Goal: Information Seeking & Learning: Learn about a topic

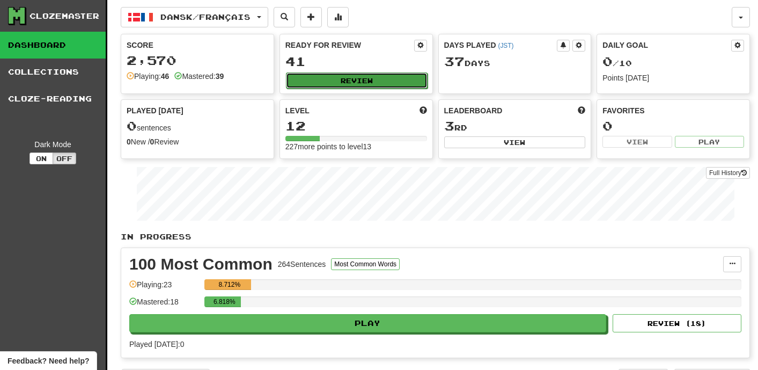
click at [365, 82] on button "Review" at bounding box center [357, 80] width 142 height 16
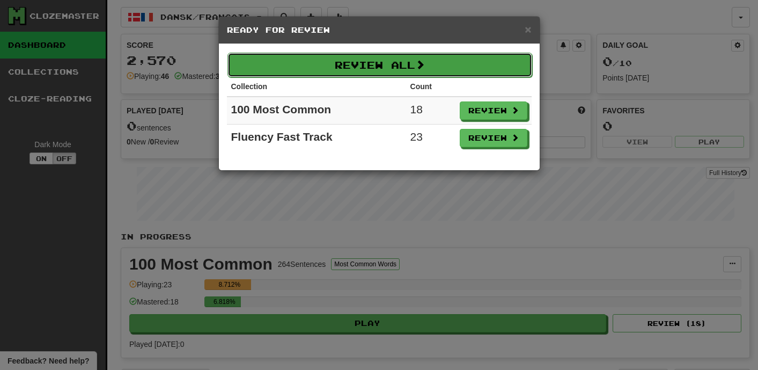
click at [372, 65] on button "Review All" at bounding box center [379, 65] width 305 height 25
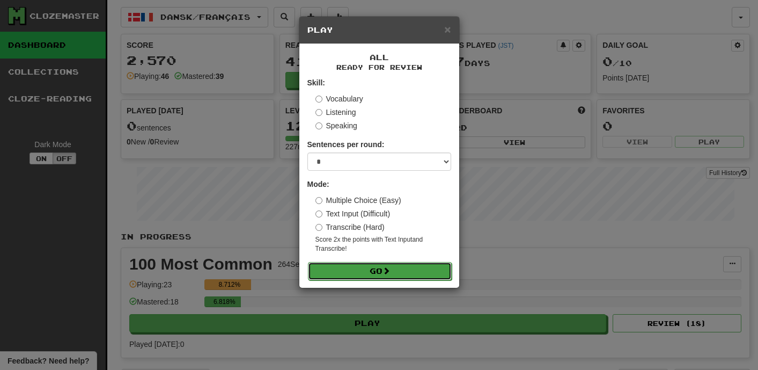
click at [373, 262] on button "Go" at bounding box center [380, 271] width 144 height 18
click at [360, 268] on button "Go" at bounding box center [380, 271] width 144 height 18
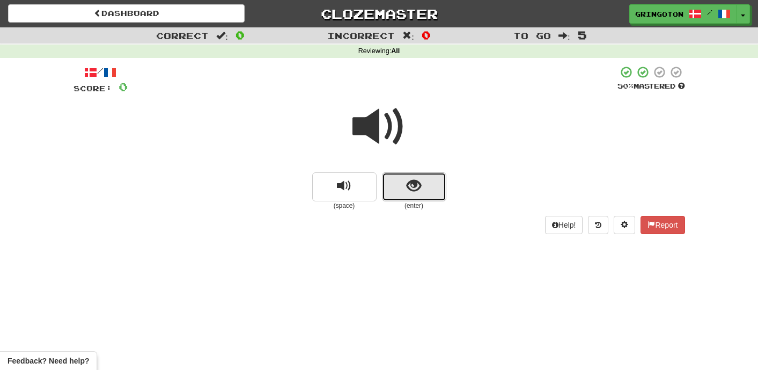
click at [418, 179] on span "show sentence" at bounding box center [414, 186] width 14 height 14
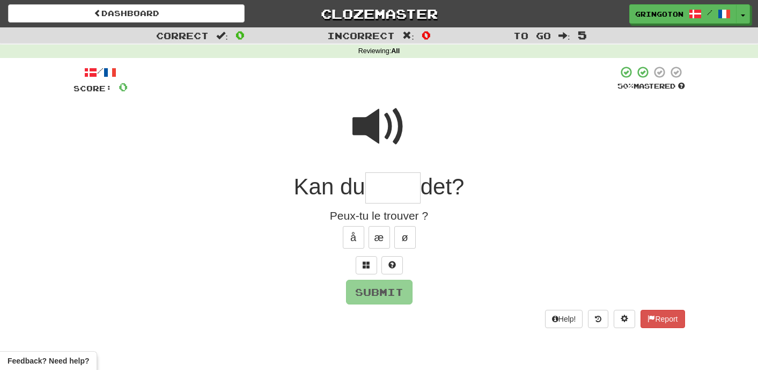
click at [387, 117] on span at bounding box center [379, 127] width 54 height 54
click at [392, 185] on input "text" at bounding box center [392, 188] width 55 height 32
click at [394, 266] on span at bounding box center [392, 265] width 8 height 8
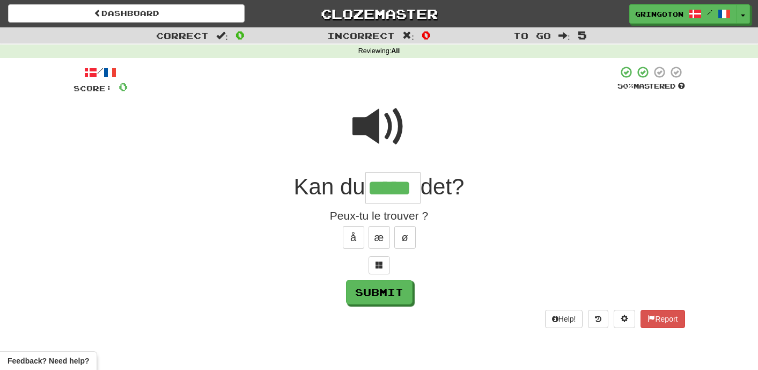
type input "*****"
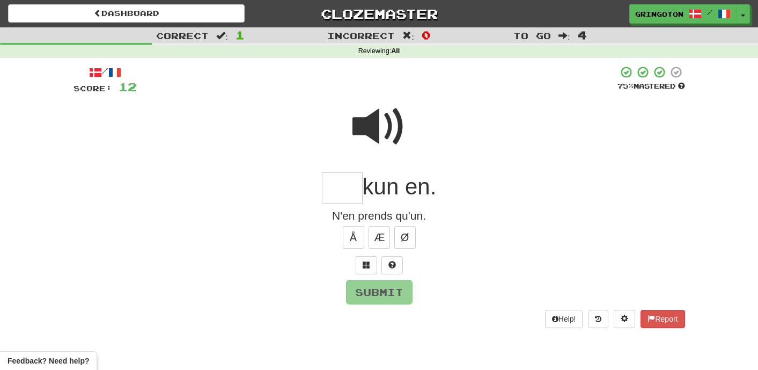
type input "*"
click at [400, 261] on button at bounding box center [391, 265] width 21 height 18
click at [379, 266] on span at bounding box center [379, 265] width 8 height 8
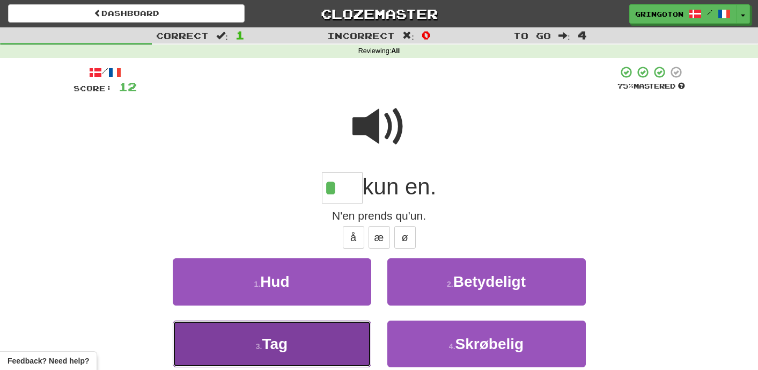
click at [306, 357] on button "3 . Tag" at bounding box center [272, 343] width 198 height 47
type input "***"
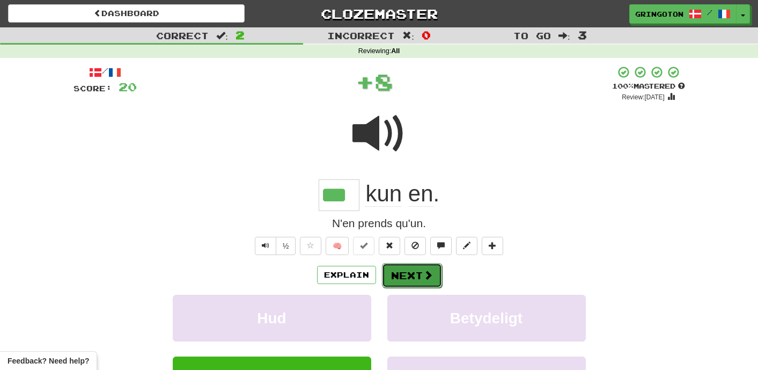
click at [415, 283] on button "Next" at bounding box center [412, 275] width 60 height 25
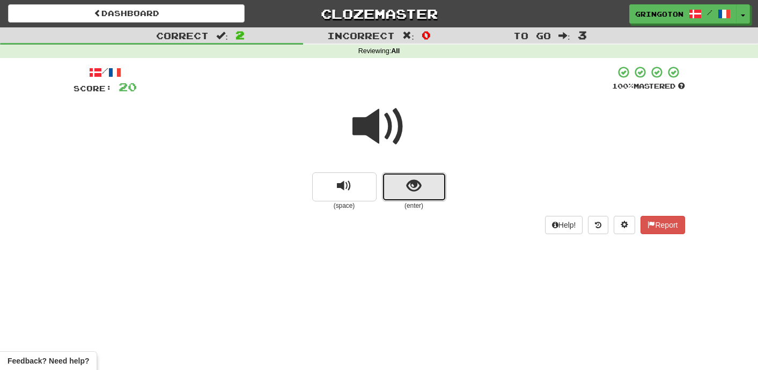
click at [419, 183] on span "show sentence" at bounding box center [414, 186] width 14 height 14
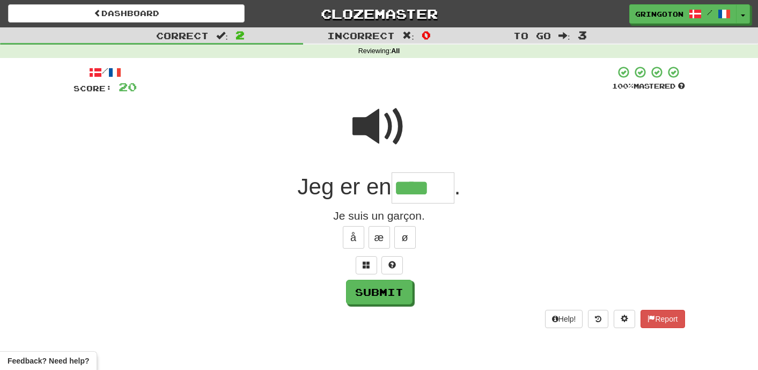
type input "****"
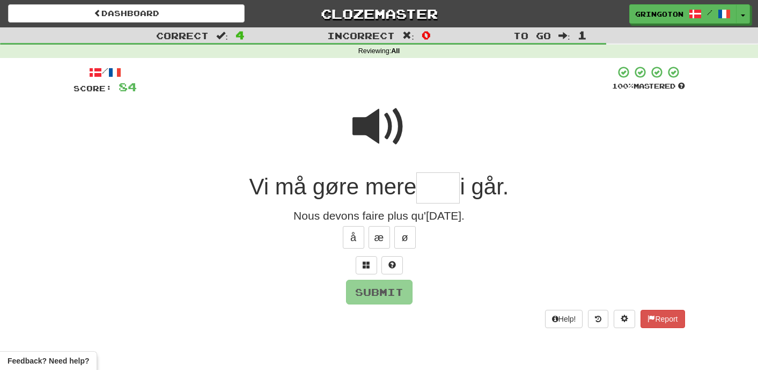
type input "*"
click at [398, 119] on span at bounding box center [379, 127] width 54 height 54
click at [445, 187] on input "text" at bounding box center [437, 188] width 43 height 32
type input "*"
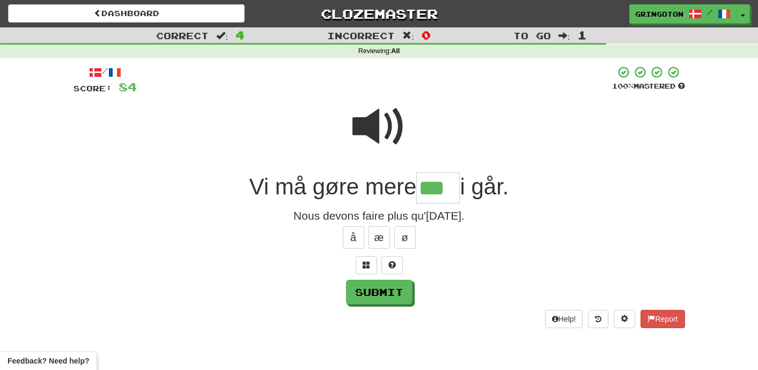
type input "***"
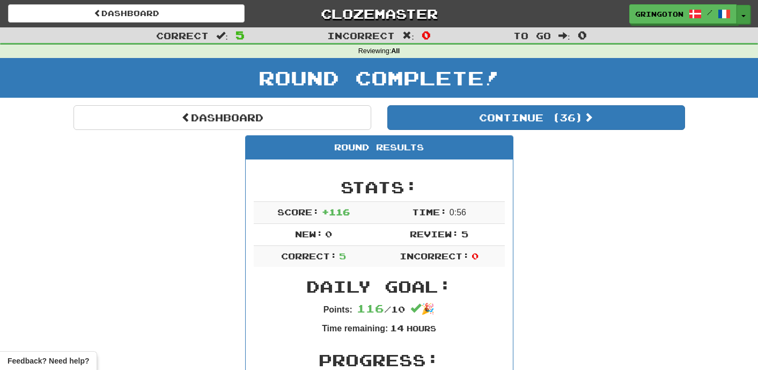
click at [748, 20] on button "Toggle Dropdown" at bounding box center [743, 14] width 14 height 19
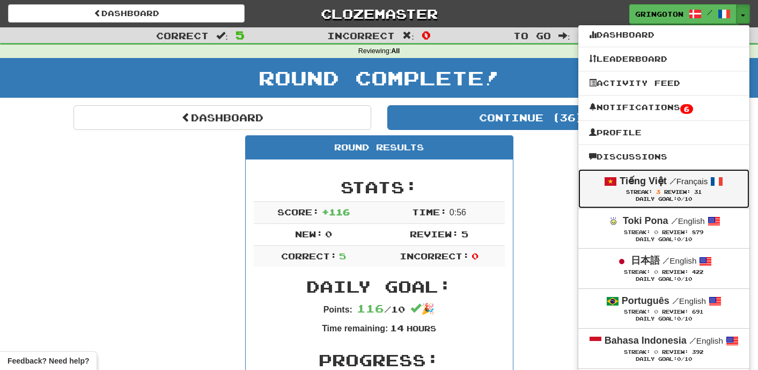
click at [667, 190] on span "Review:" at bounding box center [677, 192] width 26 height 6
